Goal: Information Seeking & Learning: Learn about a topic

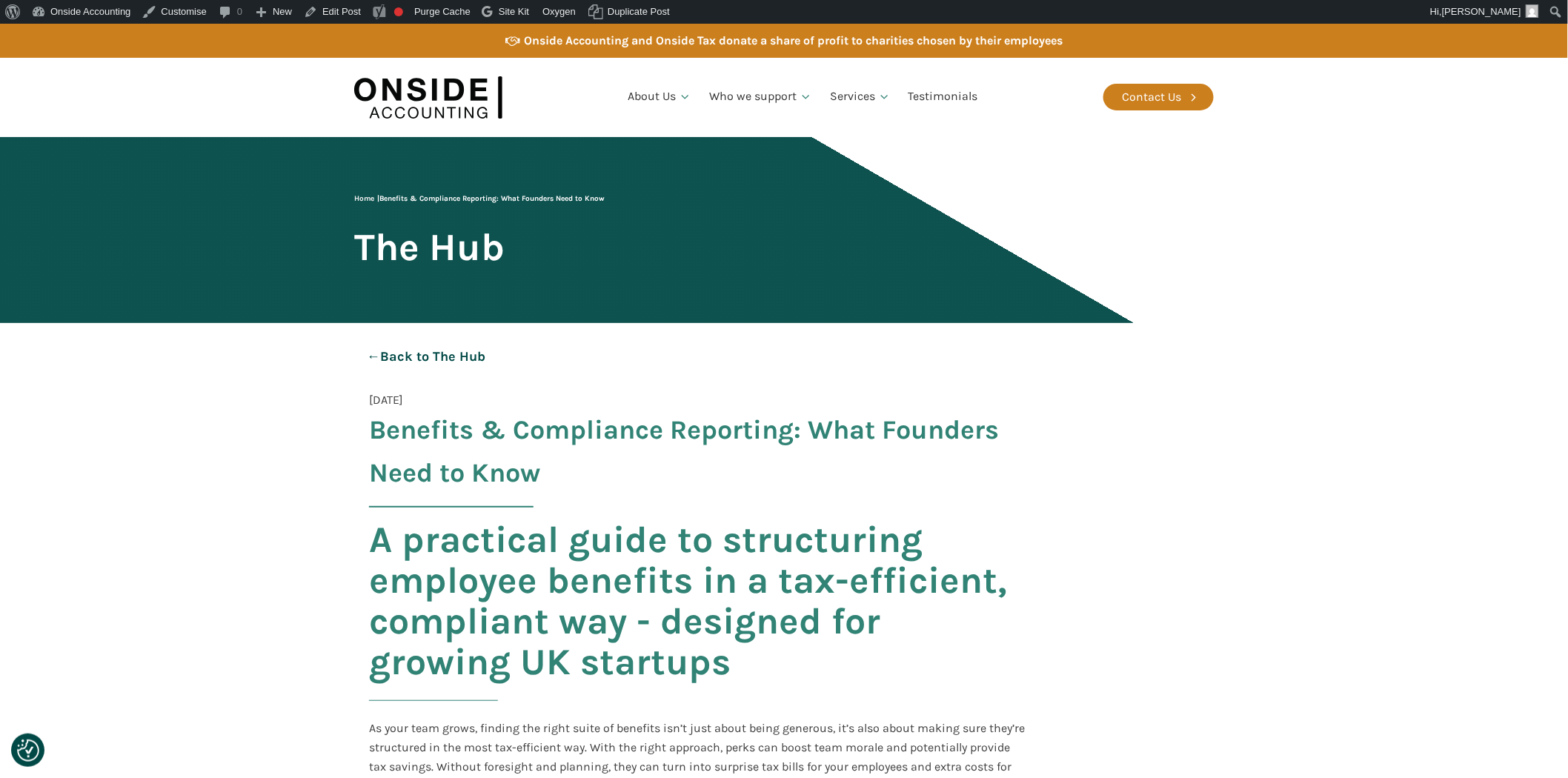
click at [412, 351] on link "← Back to The Hub" at bounding box center [425, 356] width 143 height 38
